Goal: Find specific page/section: Find specific page/section

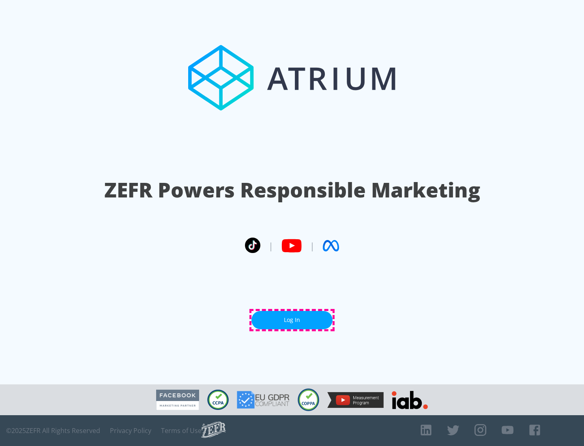
click at [292, 320] on link "Log In" at bounding box center [292, 320] width 81 height 18
